Goal: Task Accomplishment & Management: Complete application form

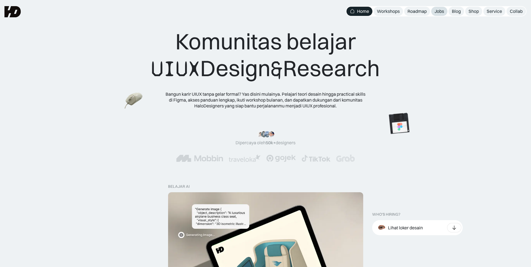
click at [437, 11] on div "Jobs" at bounding box center [438, 11] width 9 height 6
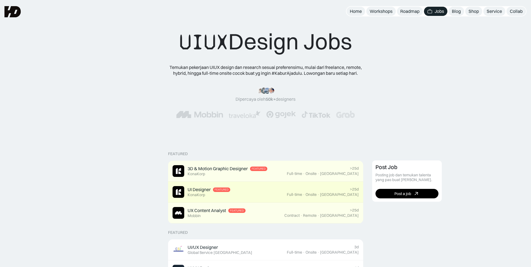
click at [260, 192] on div "UI Designer Featured KonaKorp" at bounding box center [229, 192] width 114 height 12
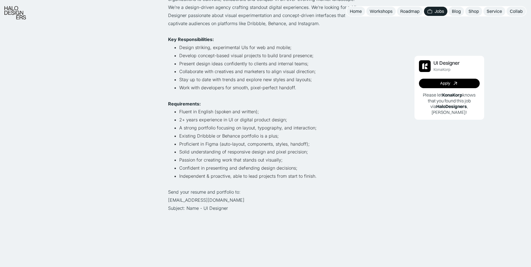
scroll to position [167, 0]
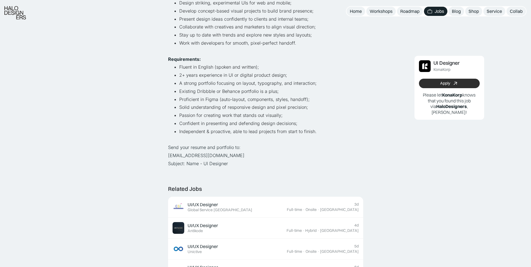
click at [449, 84] on div "Apply" at bounding box center [445, 83] width 10 height 5
click at [446, 82] on div "Apply" at bounding box center [445, 83] width 10 height 5
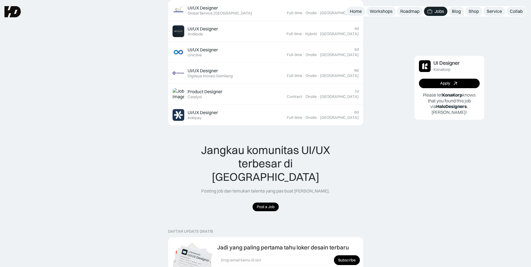
scroll to position [362, 0]
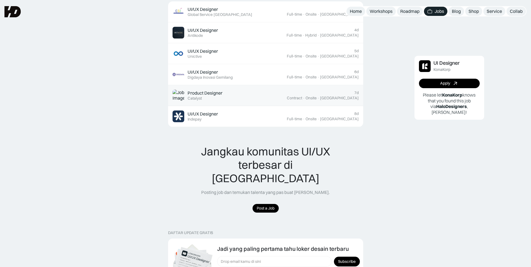
click at [305, 96] on div "·" at bounding box center [304, 98] width 2 height 5
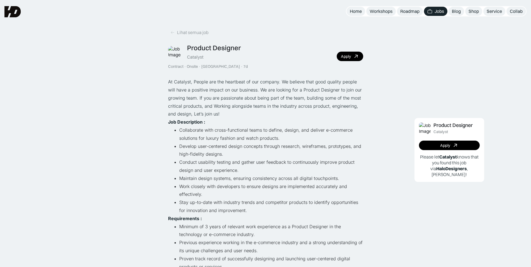
click at [434, 14] on link "Jobs" at bounding box center [435, 11] width 23 height 9
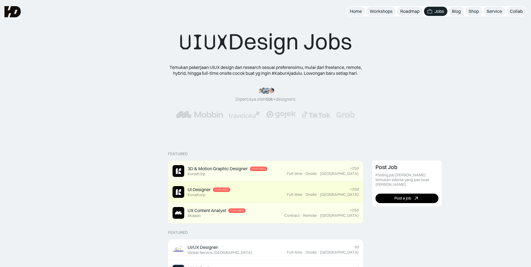
click at [267, 186] on div "UI Designer Featured KonaKorp" at bounding box center [229, 192] width 114 height 12
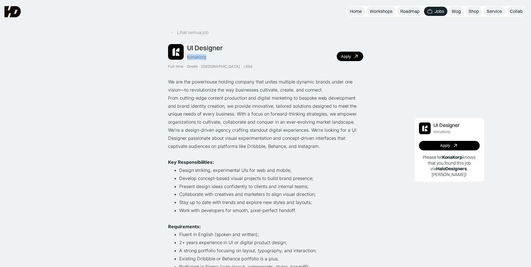
drag, startPoint x: 188, startPoint y: 57, endPoint x: 207, endPoint y: 59, distance: 19.4
click at [207, 59] on div "UI Designer KonaKorp" at bounding box center [205, 52] width 36 height 16
copy div "KonaKorp"
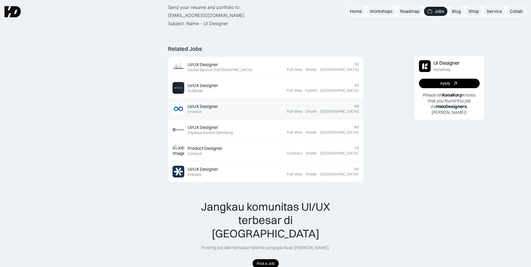
scroll to position [306, 0]
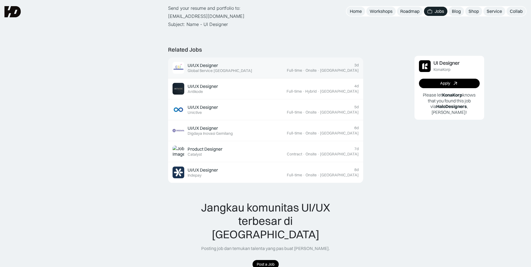
click at [223, 68] on div "Global Service [GEOGRAPHIC_DATA]" at bounding box center [220, 70] width 65 height 5
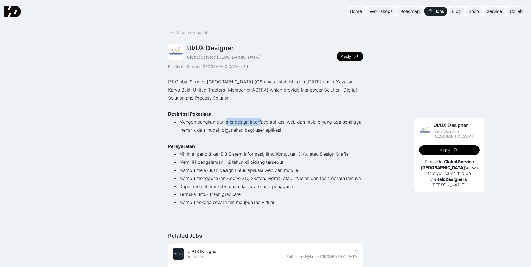
drag, startPoint x: 225, startPoint y: 123, endPoint x: 261, endPoint y: 125, distance: 35.7
click at [261, 125] on li "Mengembangkan dan mendesign interface aplikasi web dan mobile yang ada sehingga…" at bounding box center [271, 126] width 184 height 16
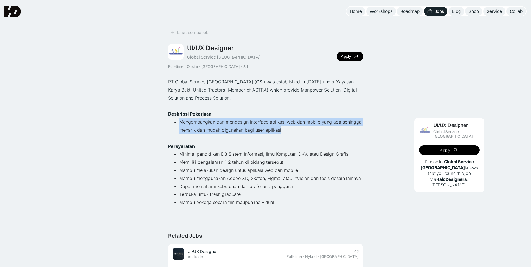
drag, startPoint x: 284, startPoint y: 128, endPoint x: 179, endPoint y: 121, distance: 104.5
click at [179, 121] on li "Mengembangkan dan mendesign interface aplikasi web dan mobile yang ada sehingga…" at bounding box center [271, 126] width 184 height 16
click at [427, 145] on link "Apply" at bounding box center [449, 149] width 61 height 9
